Goal: Task Accomplishment & Management: Manage account settings

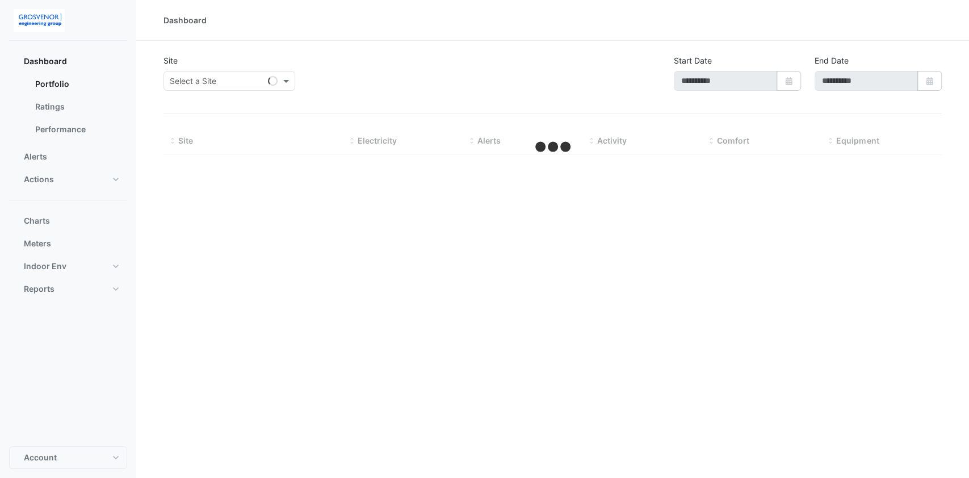
type input "**********"
select select "***"
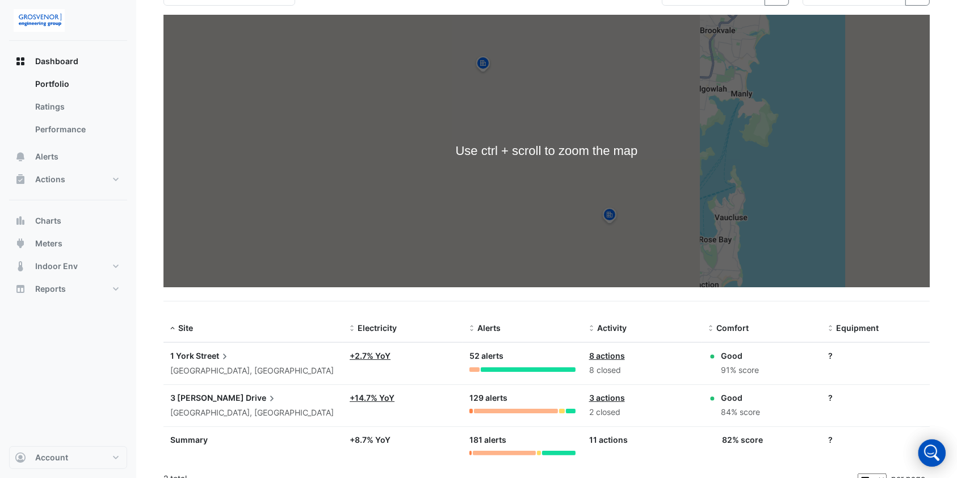
scroll to position [99, 0]
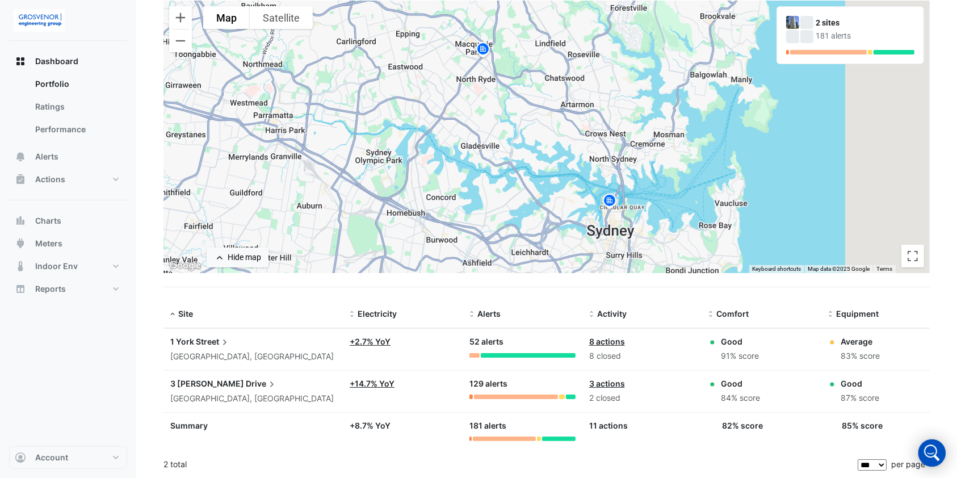
click at [194, 338] on app-text-append "1 York Street" at bounding box center [200, 342] width 60 height 10
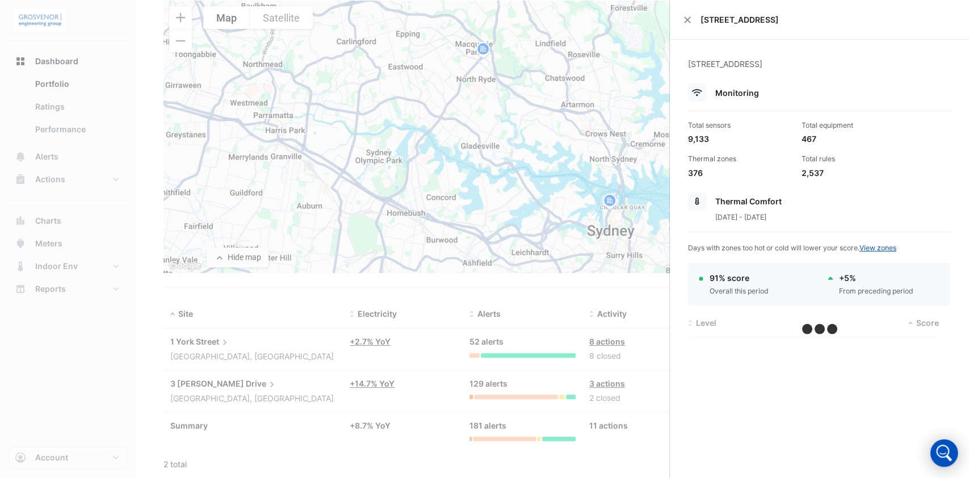
click at [475, 301] on ngb-offcanvas-backdrop at bounding box center [484, 239] width 969 height 478
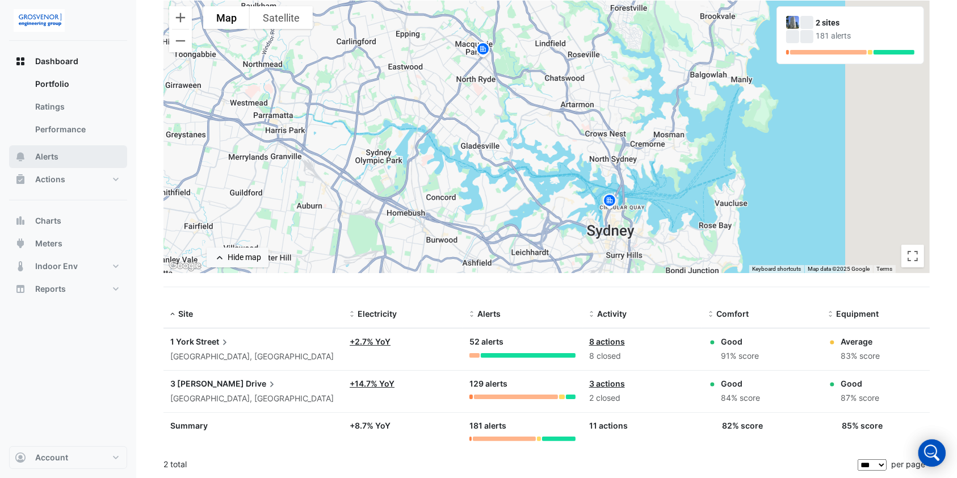
click at [58, 157] on span "Alerts" at bounding box center [46, 156] width 23 height 11
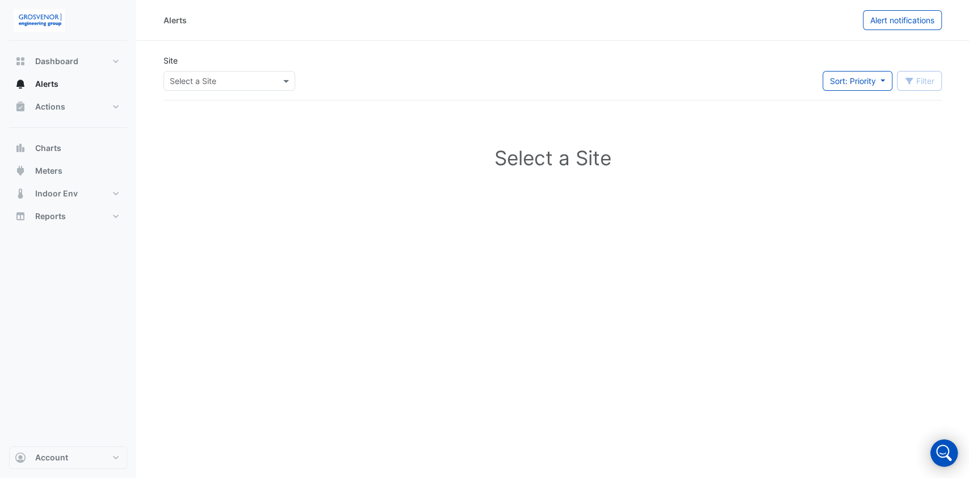
click at [279, 81] on div at bounding box center [229, 80] width 131 height 13
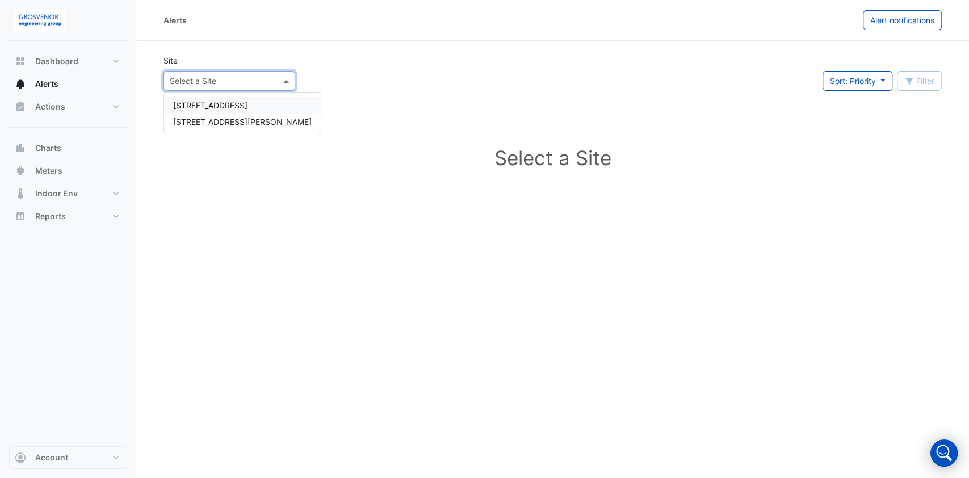
click at [194, 112] on div "[STREET_ADDRESS]" at bounding box center [242, 105] width 157 height 16
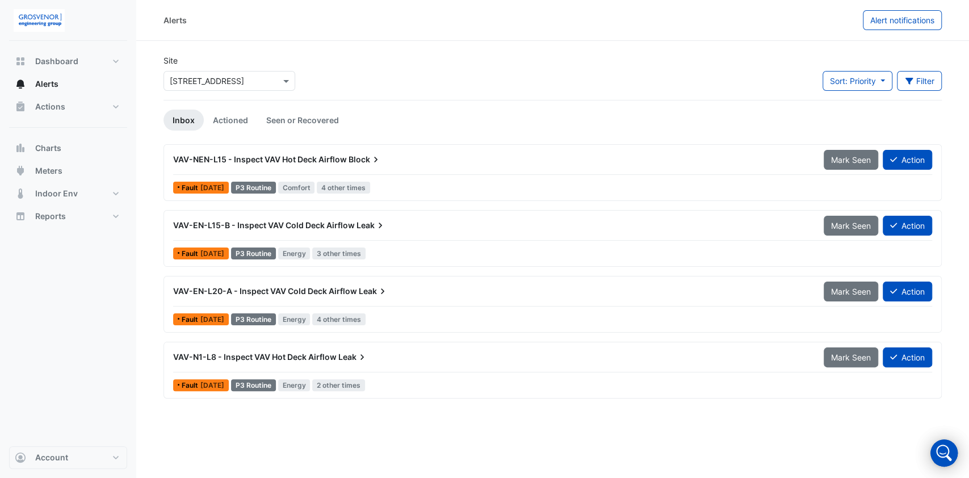
click at [250, 352] on span "VAV-N1-L8 - Inspect VAV Hot Deck Airflow" at bounding box center [254, 357] width 163 height 10
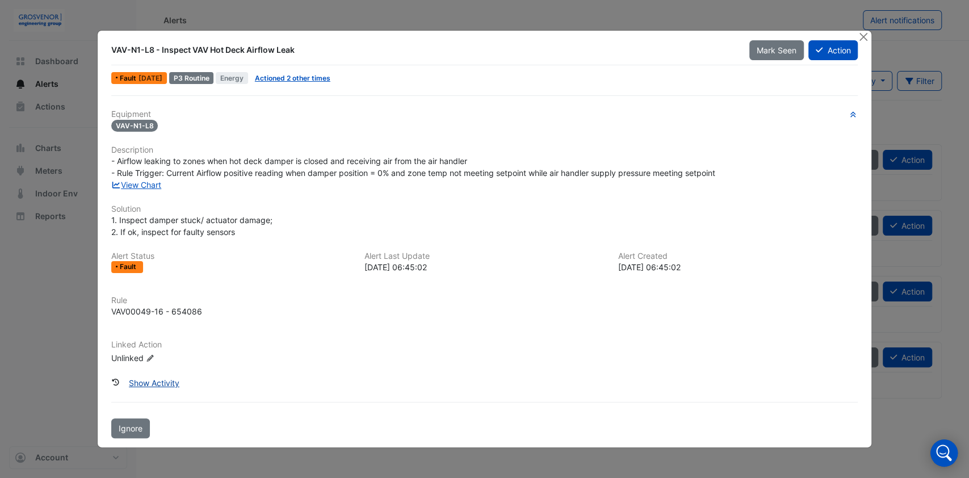
click at [162, 381] on button "Show Activity" at bounding box center [153, 383] width 65 height 20
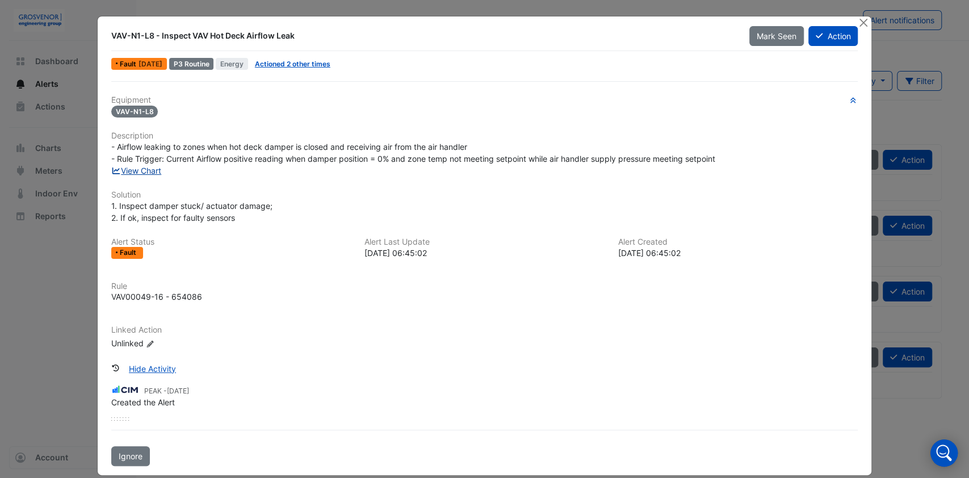
click at [133, 169] on link "View Chart" at bounding box center [136, 171] width 51 height 10
click at [296, 62] on link "Actioned 2 other times" at bounding box center [292, 64] width 75 height 9
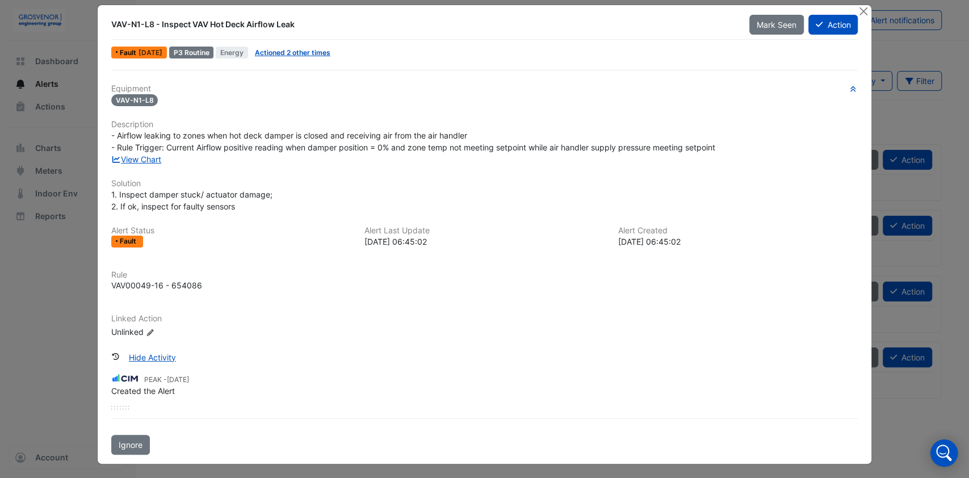
scroll to position [12, 0]
click at [857, 11] on button "Close" at bounding box center [863, 11] width 12 height 12
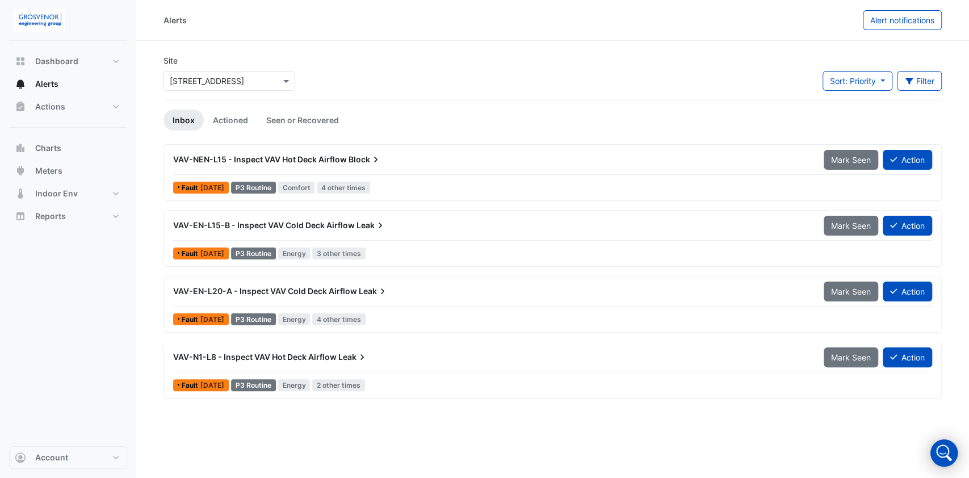
click at [245, 227] on span "VAV-EN-L15-B - Inspect VAV Cold Deck Airflow" at bounding box center [264, 225] width 182 height 10
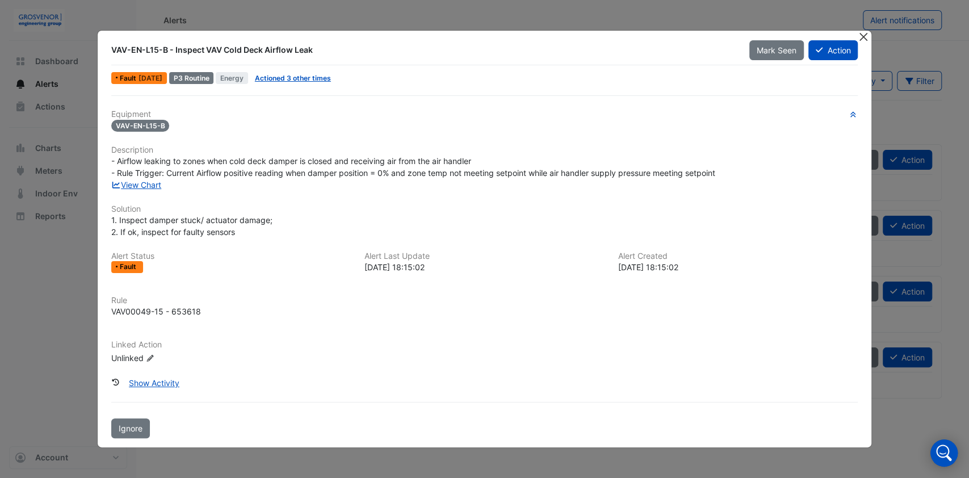
click at [865, 31] on button "Close" at bounding box center [863, 37] width 12 height 12
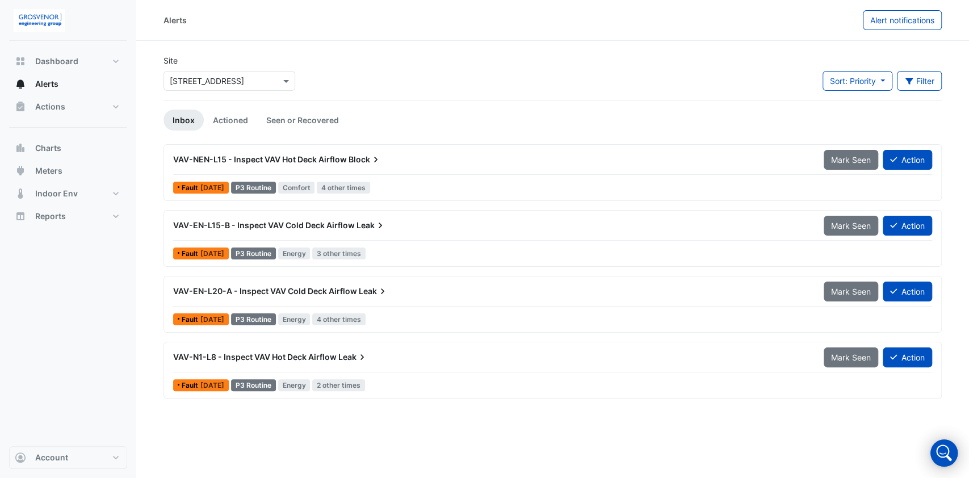
click at [268, 158] on span "VAV-NEN-L15 - Inspect VAV Hot Deck Airflow" at bounding box center [260, 159] width 174 height 10
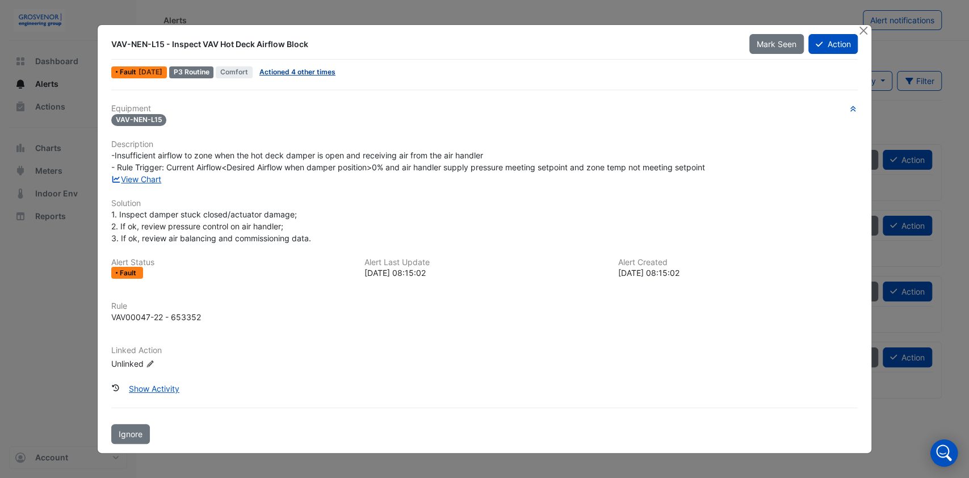
click at [295, 73] on link "Actioned 4 other times" at bounding box center [297, 72] width 76 height 9
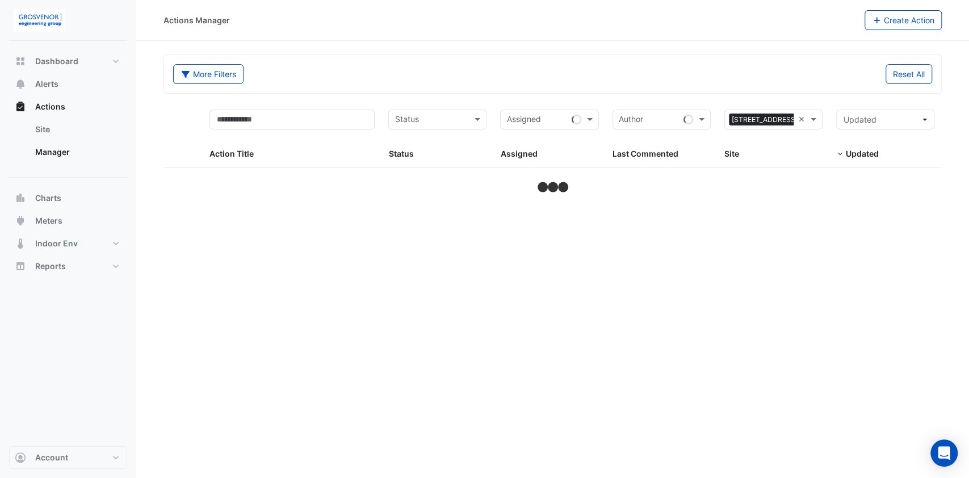
select select "***"
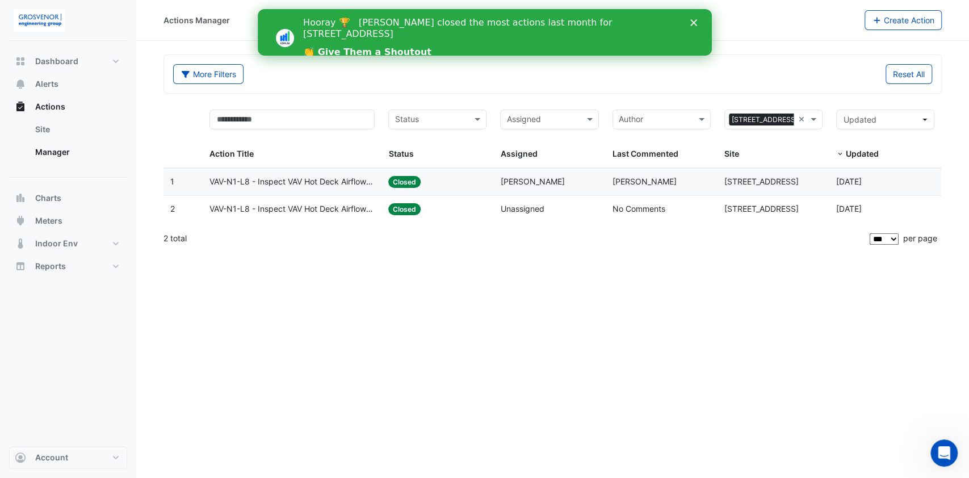
click at [690, 21] on icon "Close" at bounding box center [693, 22] width 7 height 7
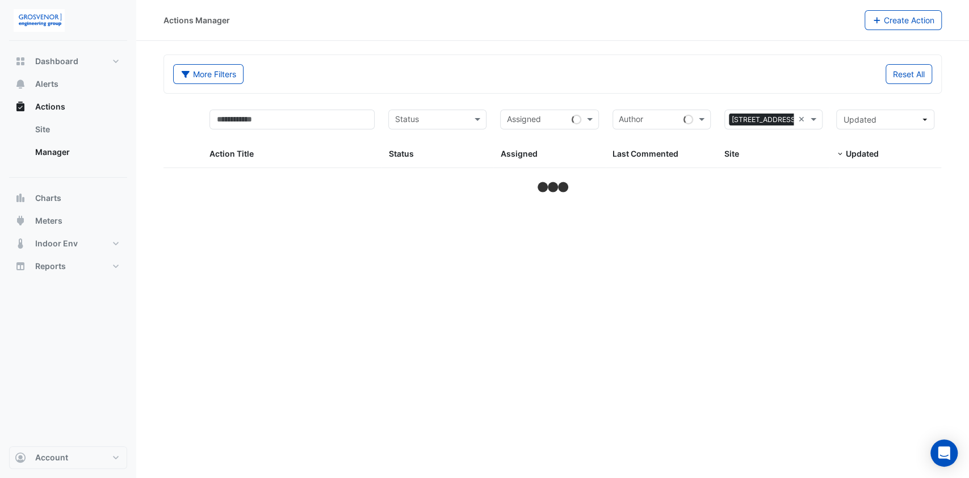
select select "***"
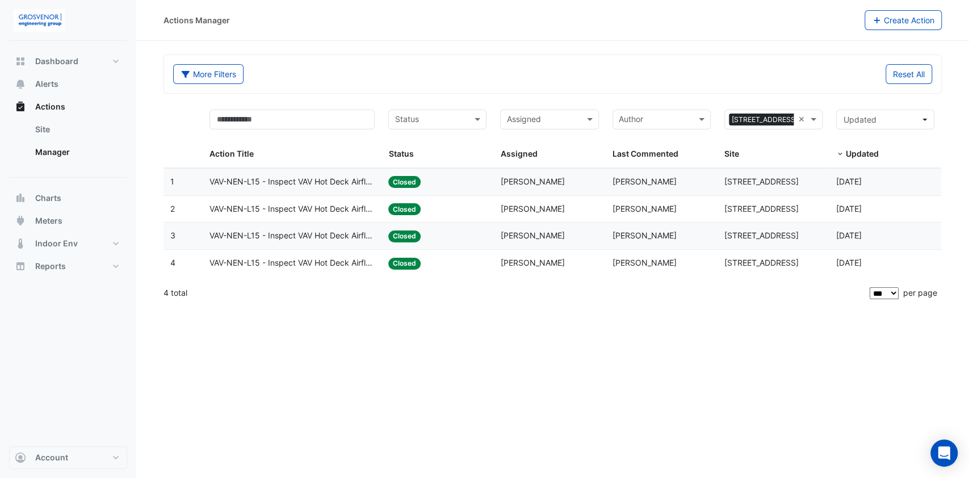
click at [320, 182] on span "VAV-NEN-L15 - Inspect VAV Hot Deck Airflow Block" at bounding box center [291, 181] width 165 height 13
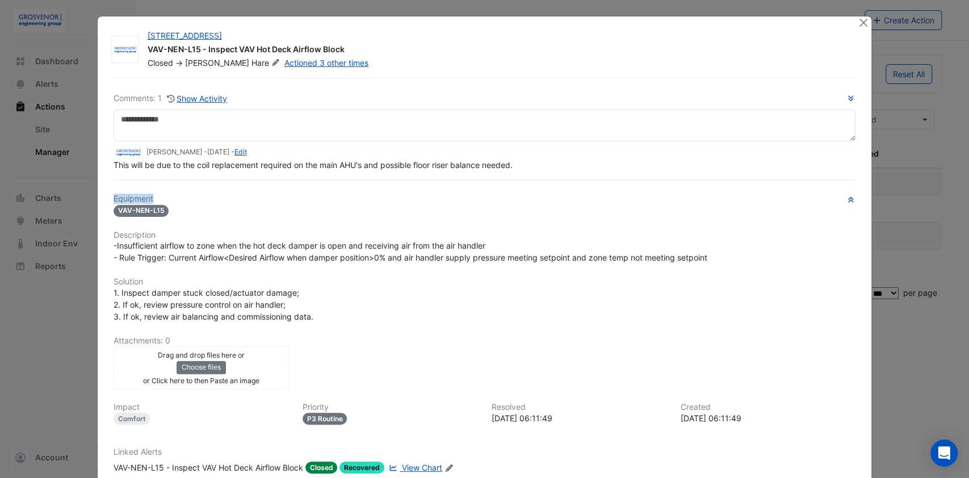
drag, startPoint x: 512, startPoint y: 189, endPoint x: 458, endPoint y: 194, distance: 54.7
click at [458, 194] on div "Comments: 1 Show Activity Andrew Hare - 1 month and 10 days ago - Edit This wil…" at bounding box center [485, 302] width 756 height 448
click at [168, 163] on span "This will be due to the coil replacement required on the main AHU's and possibl…" at bounding box center [313, 165] width 399 height 10
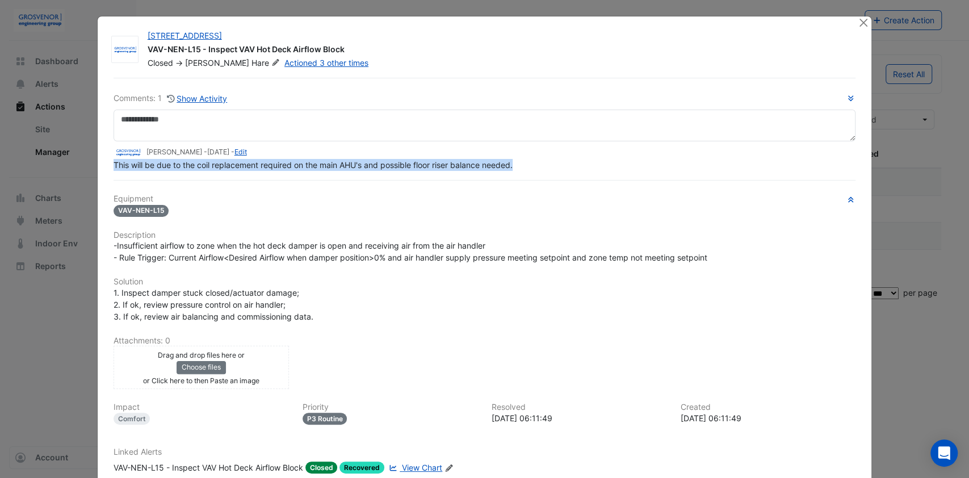
drag, startPoint x: 109, startPoint y: 163, endPoint x: 521, endPoint y: 163, distance: 412.1
click at [521, 163] on div "This will be due to the coil replacement required on the main AHU's and possibl…" at bounding box center [485, 165] width 742 height 12
copy span "This will be due to the coil replacement required on the main AHU's and possibl…"
click at [858, 26] on button "Close" at bounding box center [863, 22] width 12 height 12
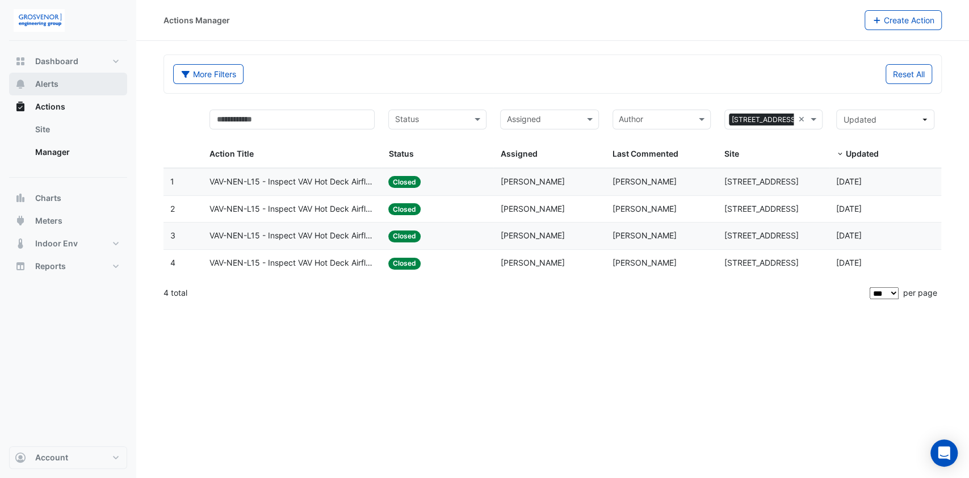
click at [43, 84] on span "Alerts" at bounding box center [46, 83] width 23 height 11
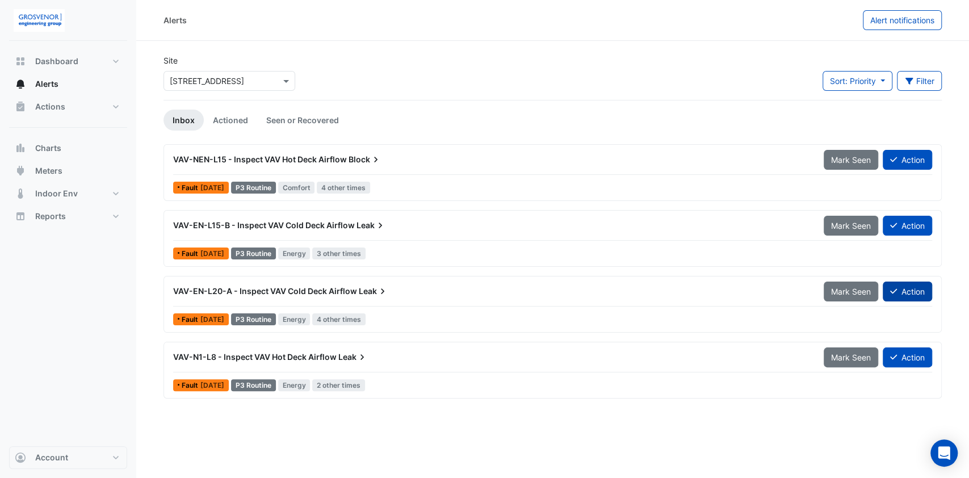
click at [925, 289] on button "Action" at bounding box center [907, 292] width 49 height 20
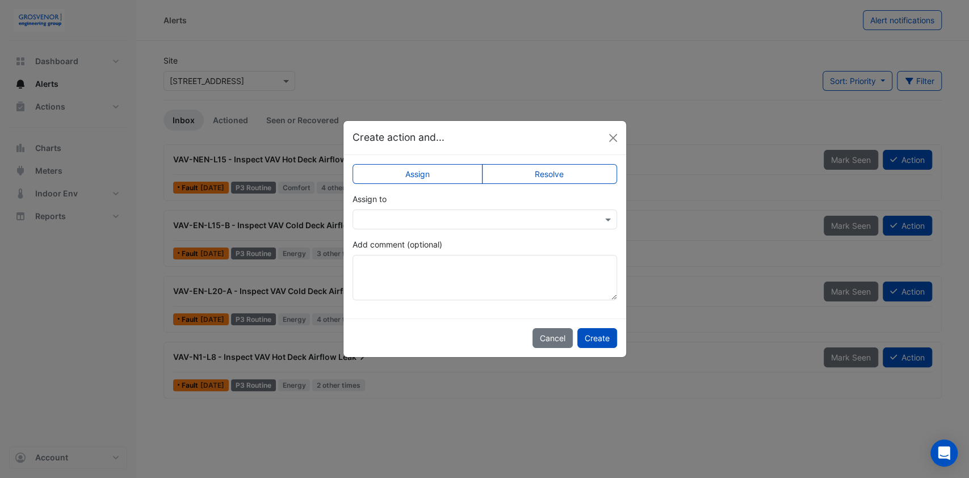
click at [556, 176] on label "Resolve" at bounding box center [549, 174] width 135 height 20
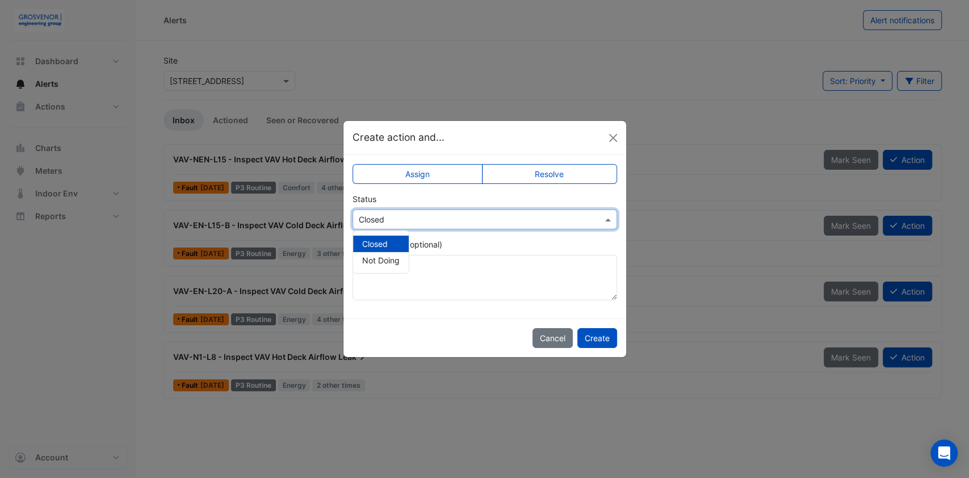
click at [612, 216] on span at bounding box center [609, 219] width 14 height 12
click at [612, 217] on span at bounding box center [609, 219] width 14 height 12
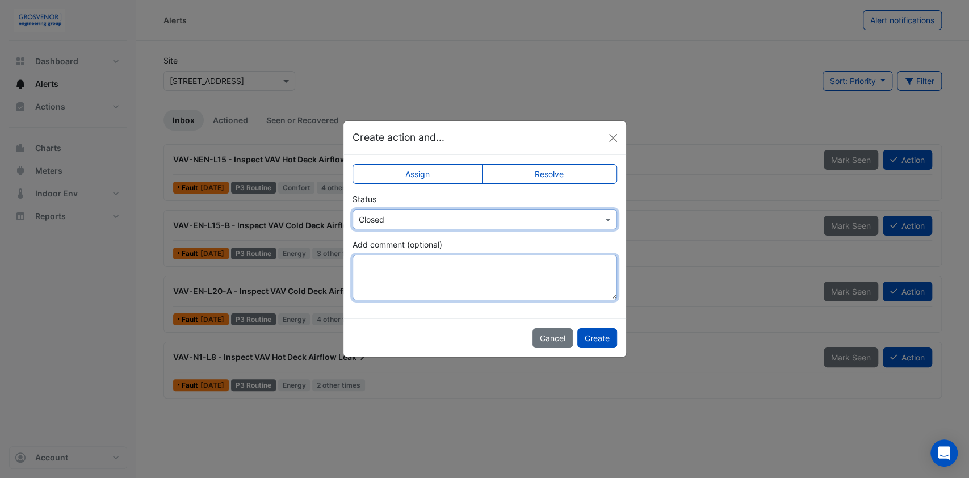
click at [381, 262] on textarea "Add comment (optional)" at bounding box center [485, 277] width 265 height 45
paste textarea "**********"
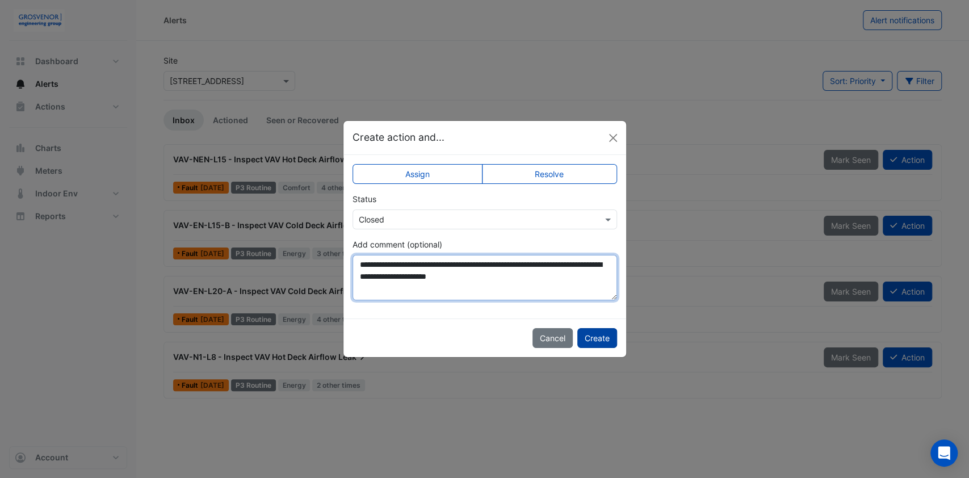
type textarea "**********"
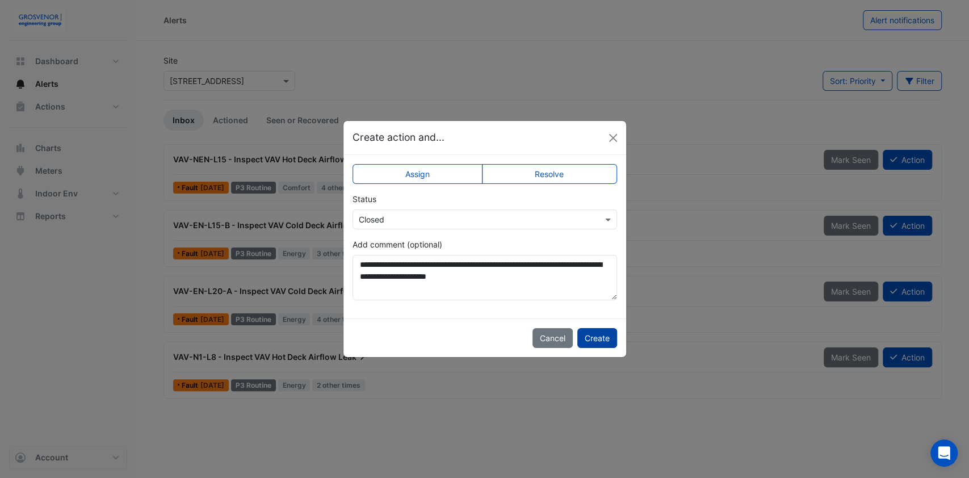
click at [601, 336] on button "Create" at bounding box center [597, 338] width 40 height 20
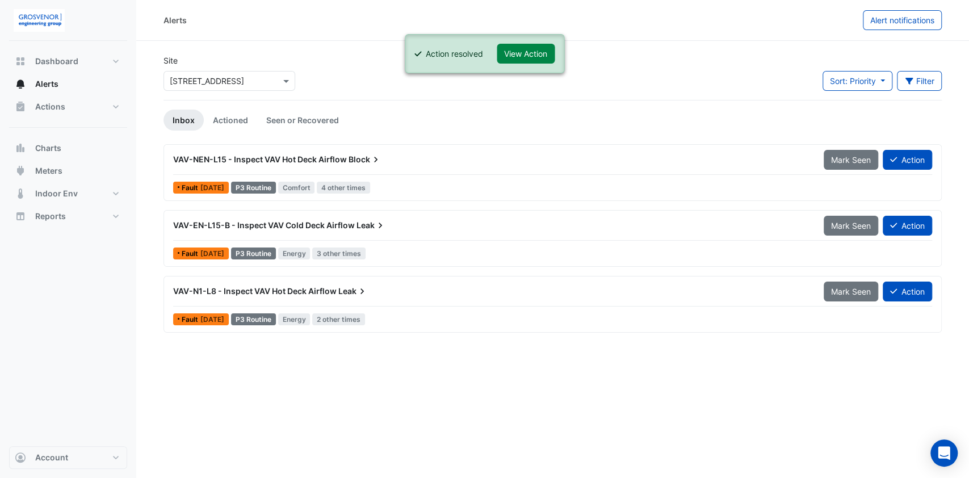
click at [304, 289] on span "VAV-N1-L8 - Inspect VAV Hot Deck Airflow" at bounding box center [254, 291] width 163 height 10
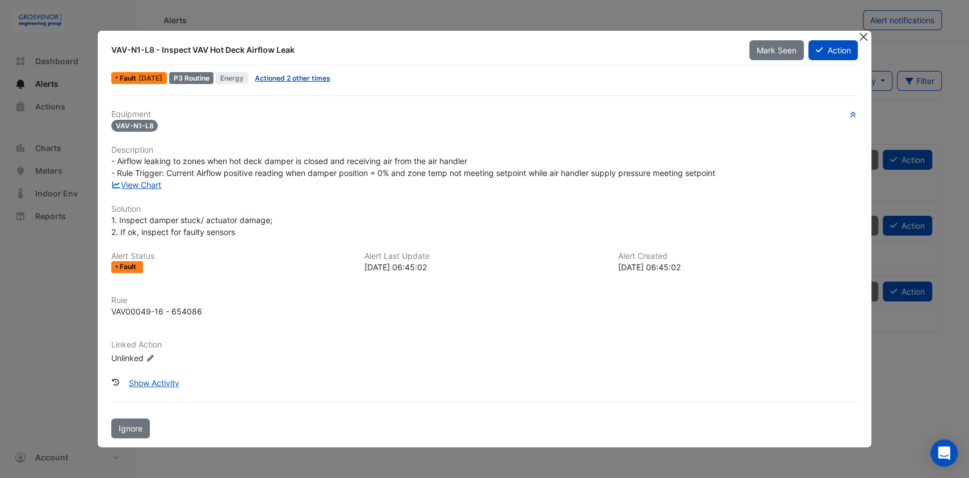
click at [865, 38] on button "Close" at bounding box center [863, 37] width 12 height 12
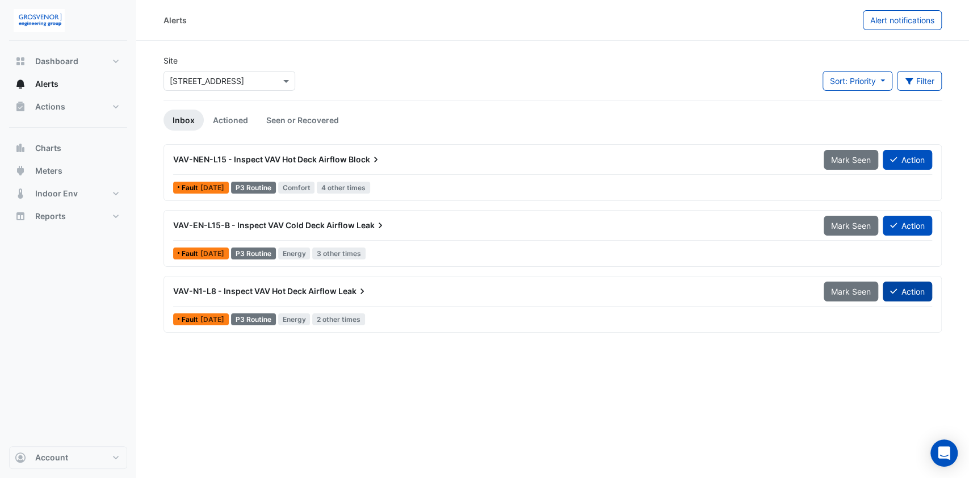
click at [904, 288] on button "Action" at bounding box center [907, 292] width 49 height 20
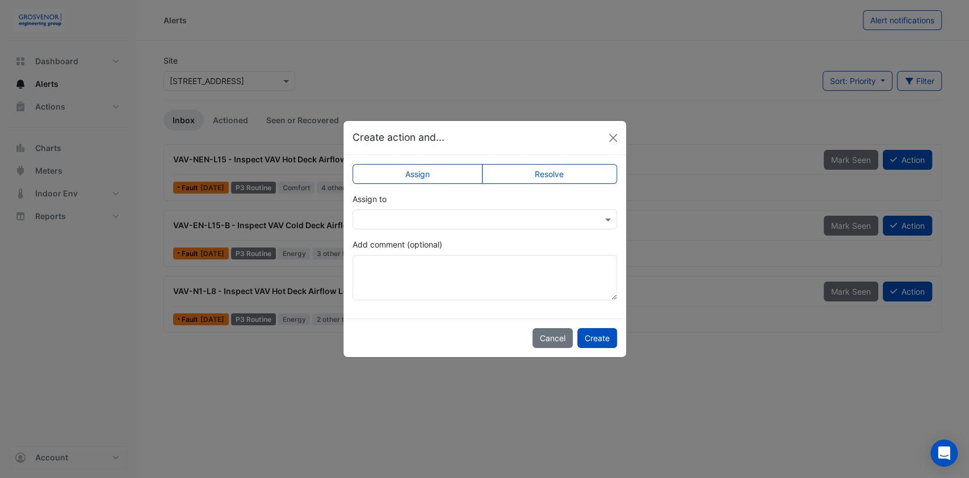
click at [553, 172] on label "Resolve" at bounding box center [549, 174] width 135 height 20
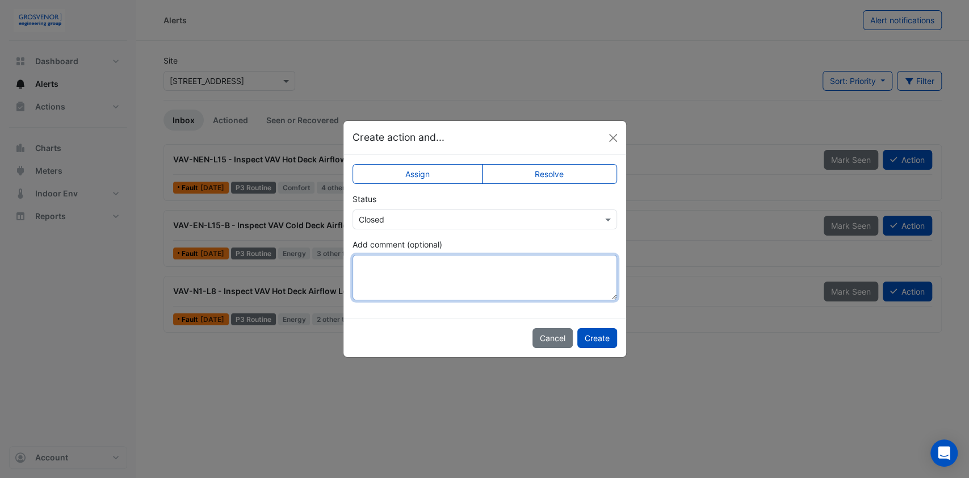
click at [431, 282] on textarea "Add comment (optional)" at bounding box center [485, 277] width 265 height 45
paste textarea "**********"
type textarea "**********"
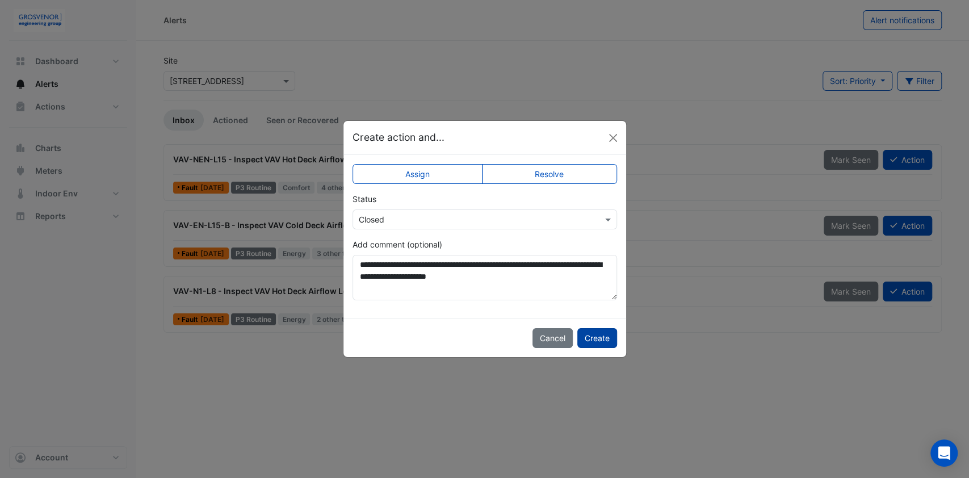
click at [602, 338] on button "Create" at bounding box center [597, 338] width 40 height 20
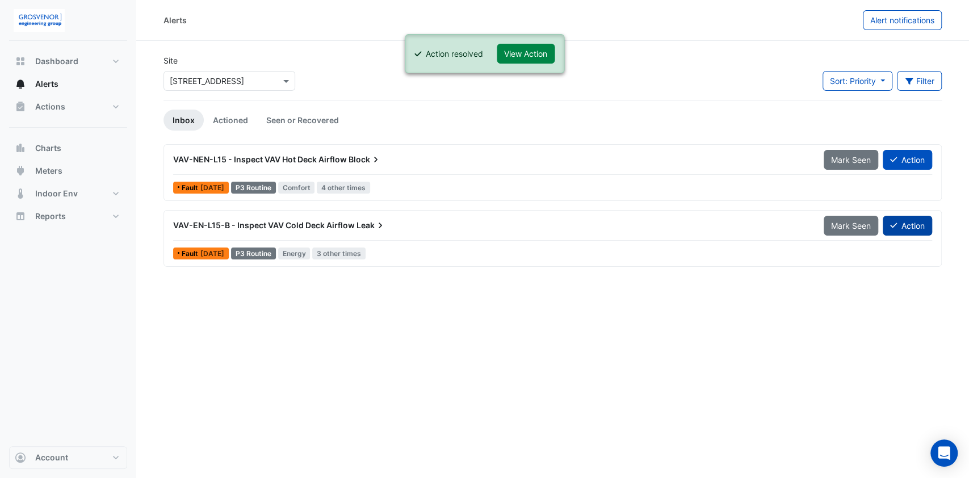
click at [910, 223] on button "Action" at bounding box center [907, 226] width 49 height 20
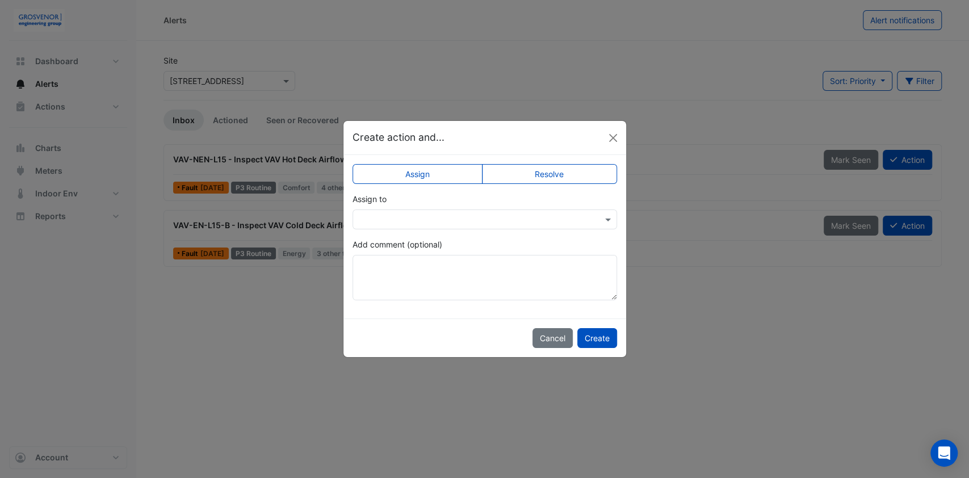
click at [556, 175] on label "Resolve" at bounding box center [549, 174] width 135 height 20
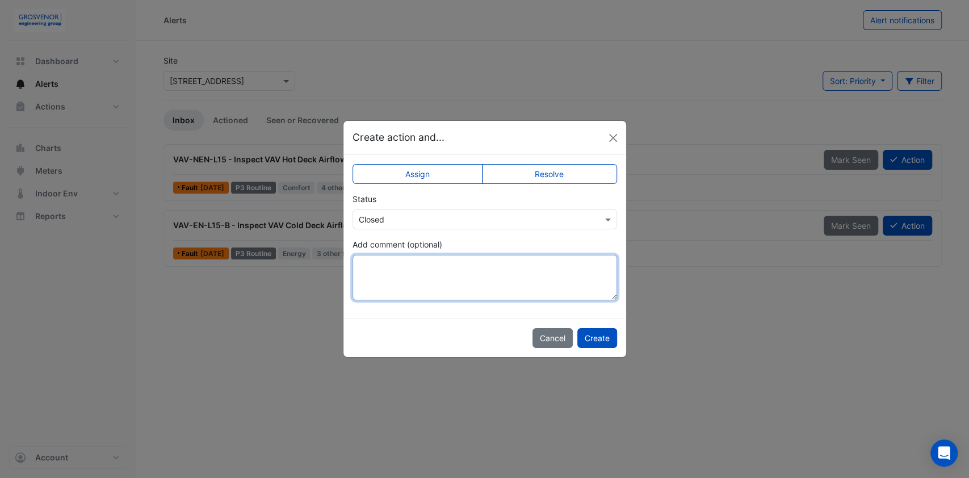
click at [431, 268] on textarea "Add comment (optional)" at bounding box center [485, 277] width 265 height 45
paste textarea "**********"
type textarea "**********"
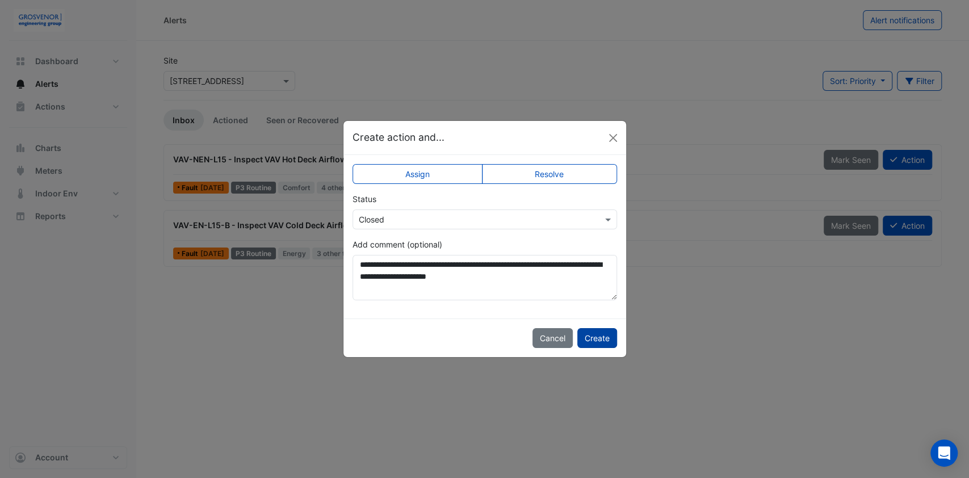
click at [604, 341] on button "Create" at bounding box center [597, 338] width 40 height 20
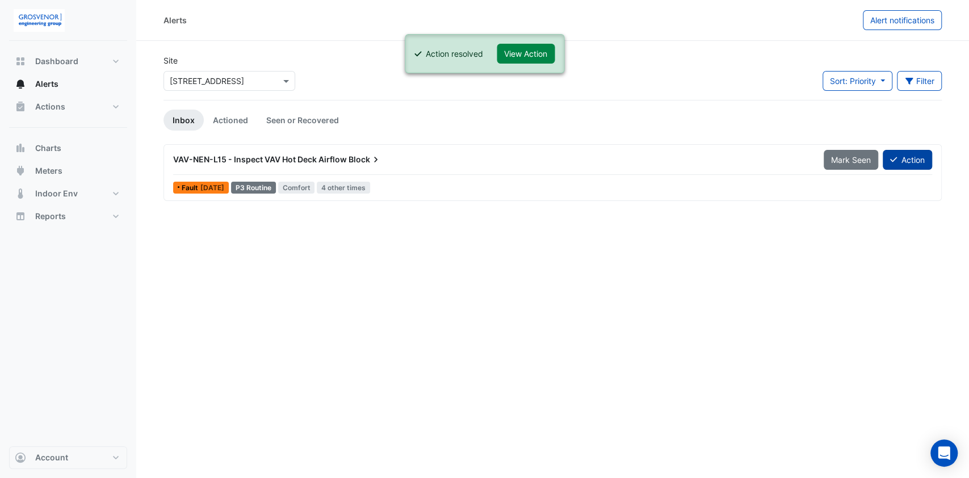
click at [914, 158] on button "Action" at bounding box center [907, 160] width 49 height 20
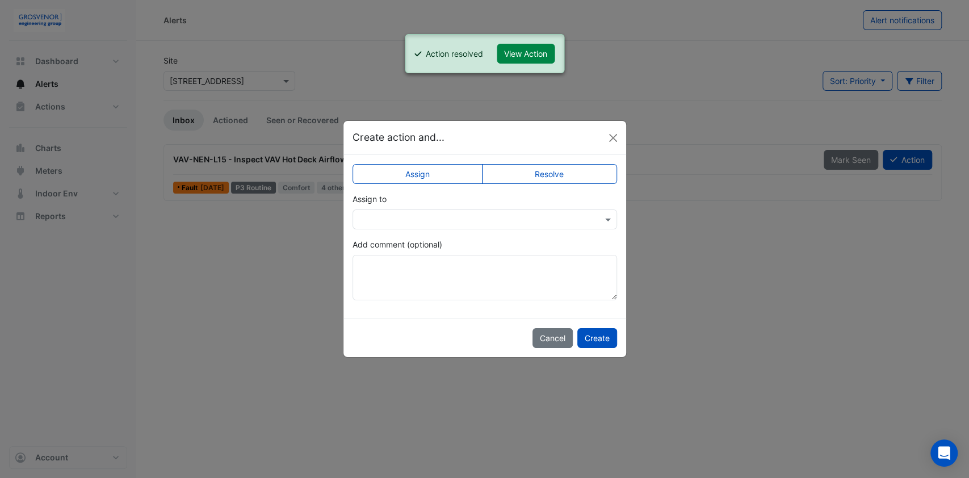
click at [583, 216] on input "text" at bounding box center [473, 220] width 229 height 12
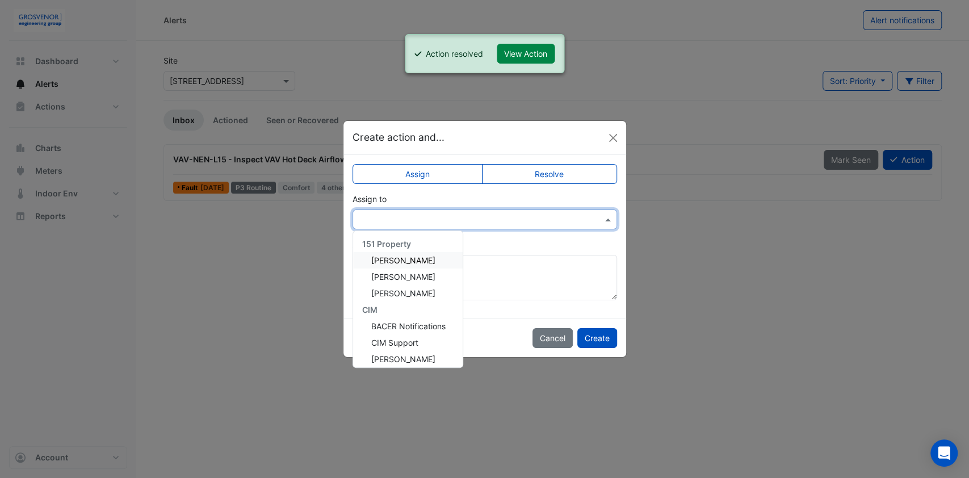
click at [609, 221] on div at bounding box center [485, 219] width 265 height 20
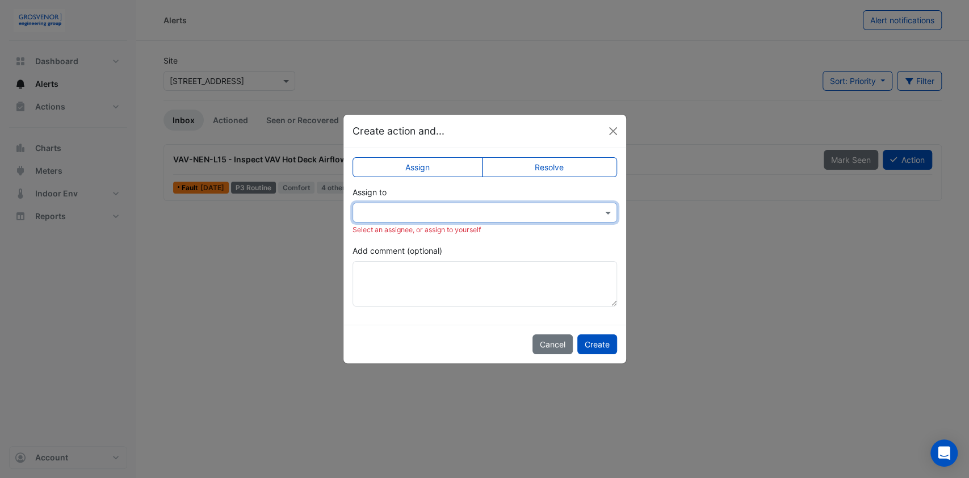
drag, startPoint x: 561, startPoint y: 165, endPoint x: 556, endPoint y: 190, distance: 25.5
click at [561, 166] on label "Resolve" at bounding box center [549, 167] width 135 height 20
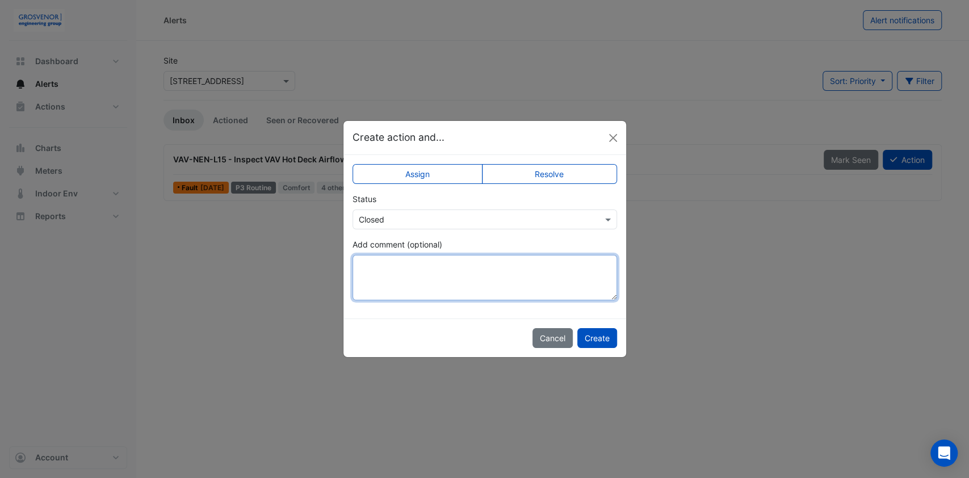
click at [388, 276] on textarea "Add comment (optional)" at bounding box center [485, 277] width 265 height 45
paste textarea "**********"
type textarea "**********"
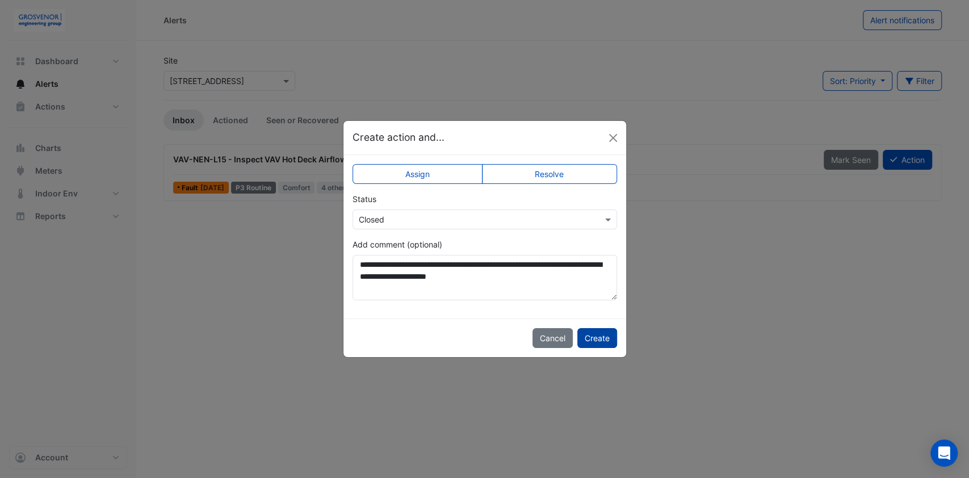
click at [602, 338] on button "Create" at bounding box center [597, 338] width 40 height 20
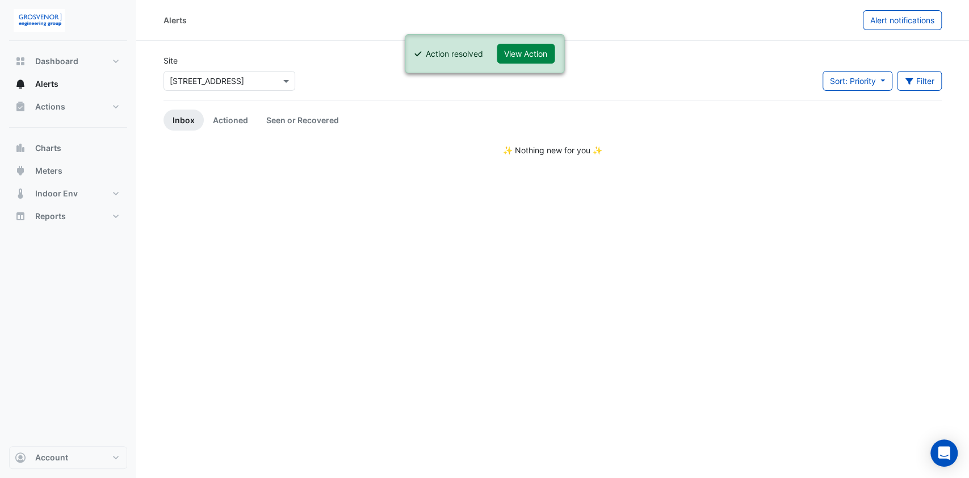
click at [331, 291] on div "Alerts Alert notifications Site Select a Site × 1 York Street Sort: Priority Pr…" at bounding box center [552, 239] width 833 height 478
click at [50, 80] on span "Alerts" at bounding box center [46, 83] width 23 height 11
